Goal: Find specific page/section

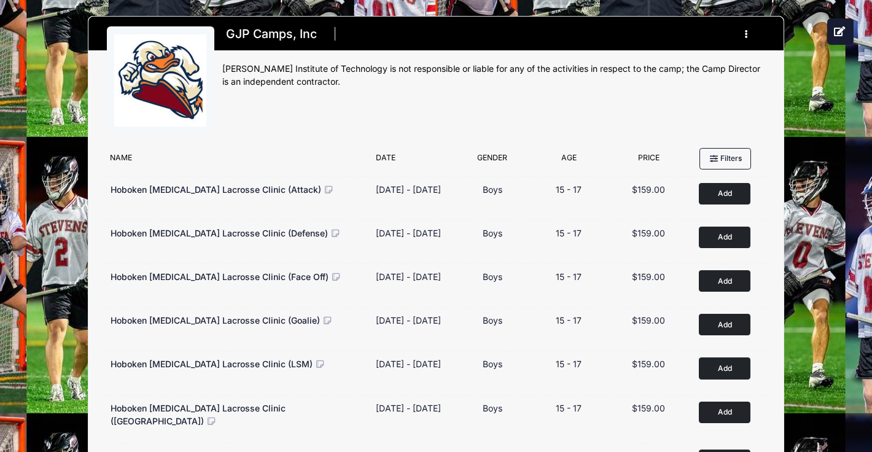
click at [745, 34] on icon "button" at bounding box center [750, 34] width 10 height 0
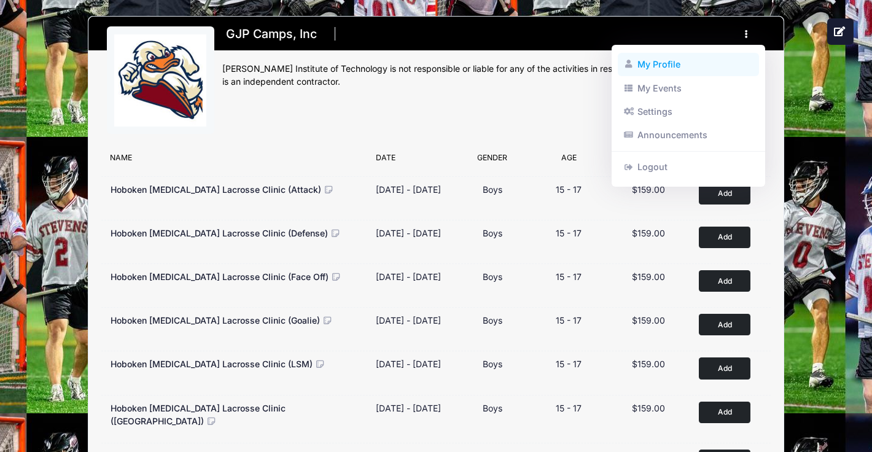
click at [687, 62] on link "My Profile" at bounding box center [689, 64] width 142 height 23
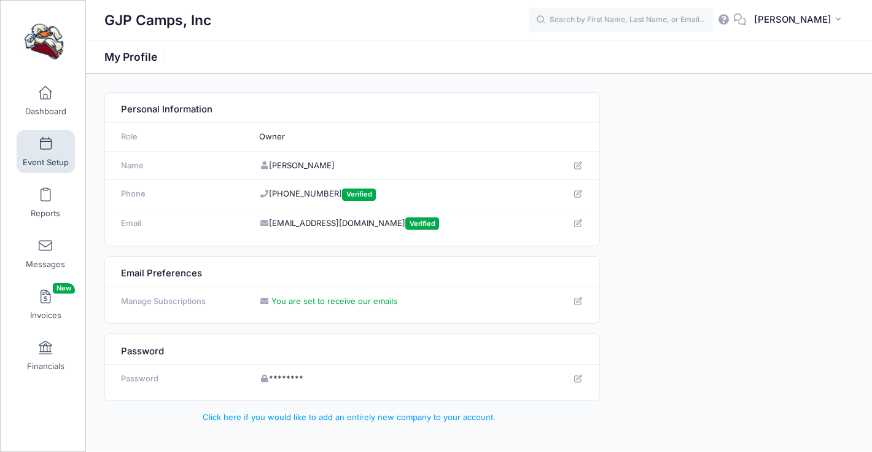
click at [30, 144] on link "Event Setup" at bounding box center [46, 151] width 58 height 43
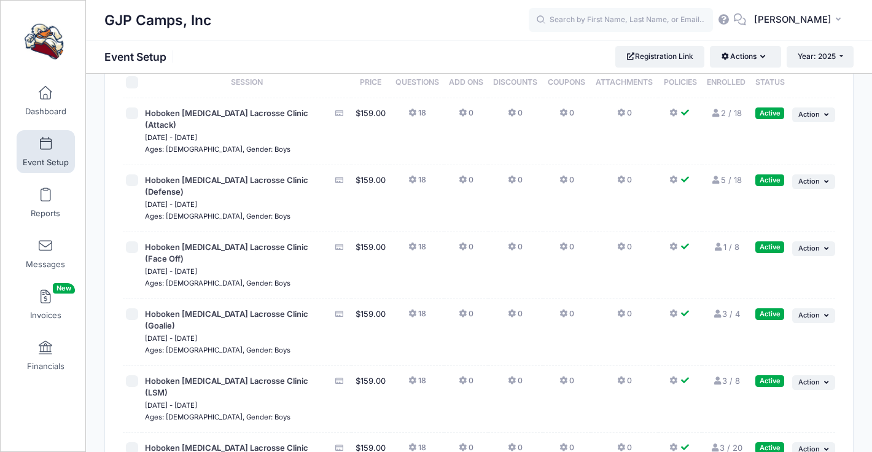
scroll to position [88, 0]
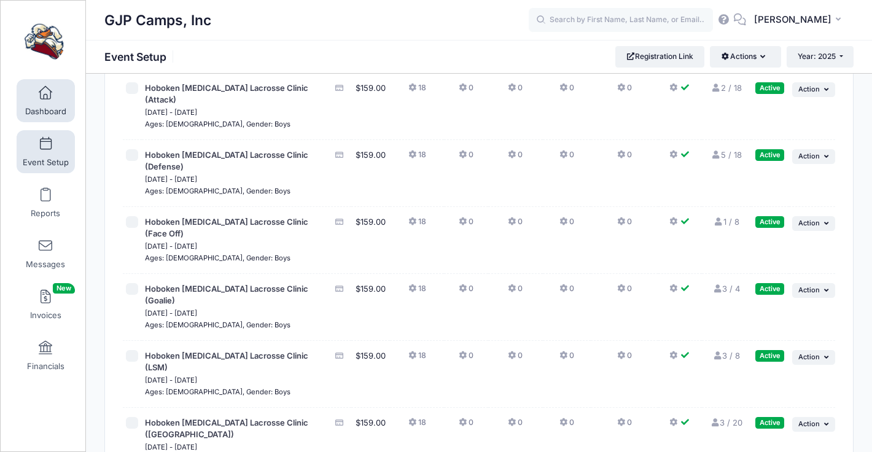
click at [47, 101] on link "Dashboard" at bounding box center [46, 100] width 58 height 43
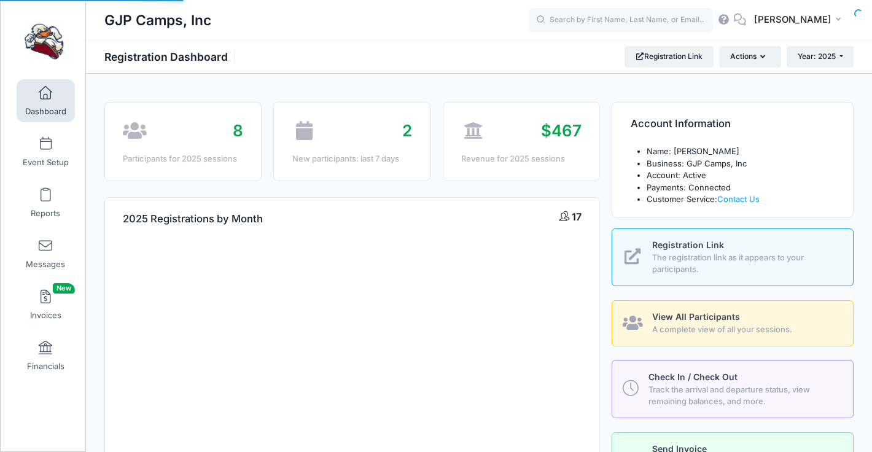
select select
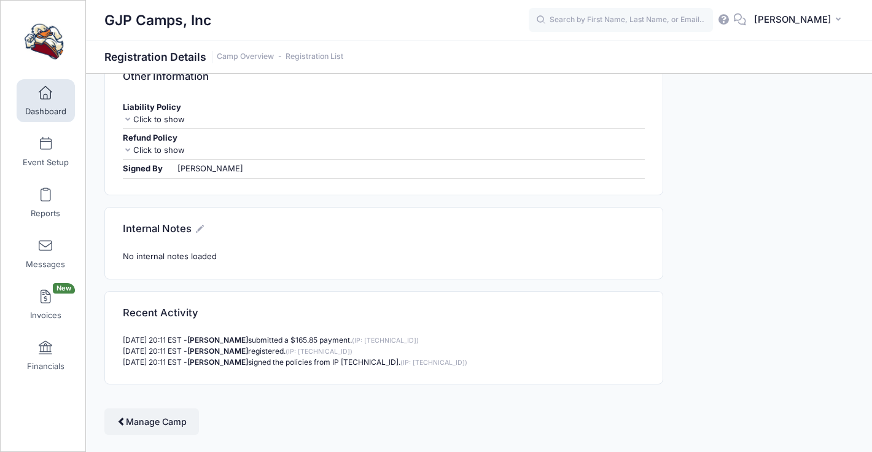
scroll to position [1289, 0]
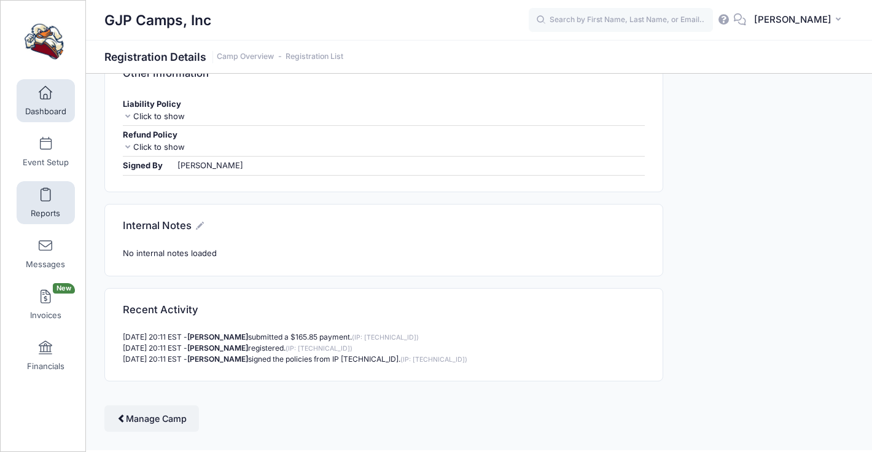
click at [33, 203] on link "Reports" at bounding box center [46, 202] width 58 height 43
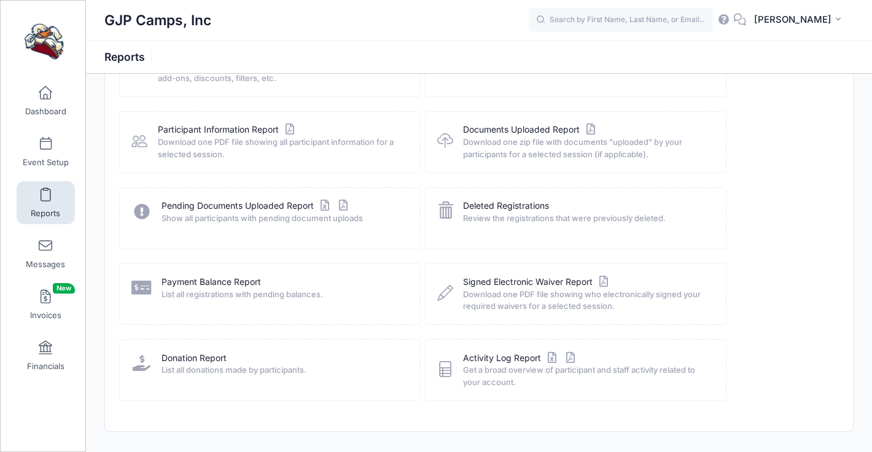
scroll to position [116, 0]
click at [206, 203] on link "Pending Documents Uploaded Report" at bounding box center [256, 206] width 189 height 13
